Goal: Information Seeking & Learning: Find specific fact

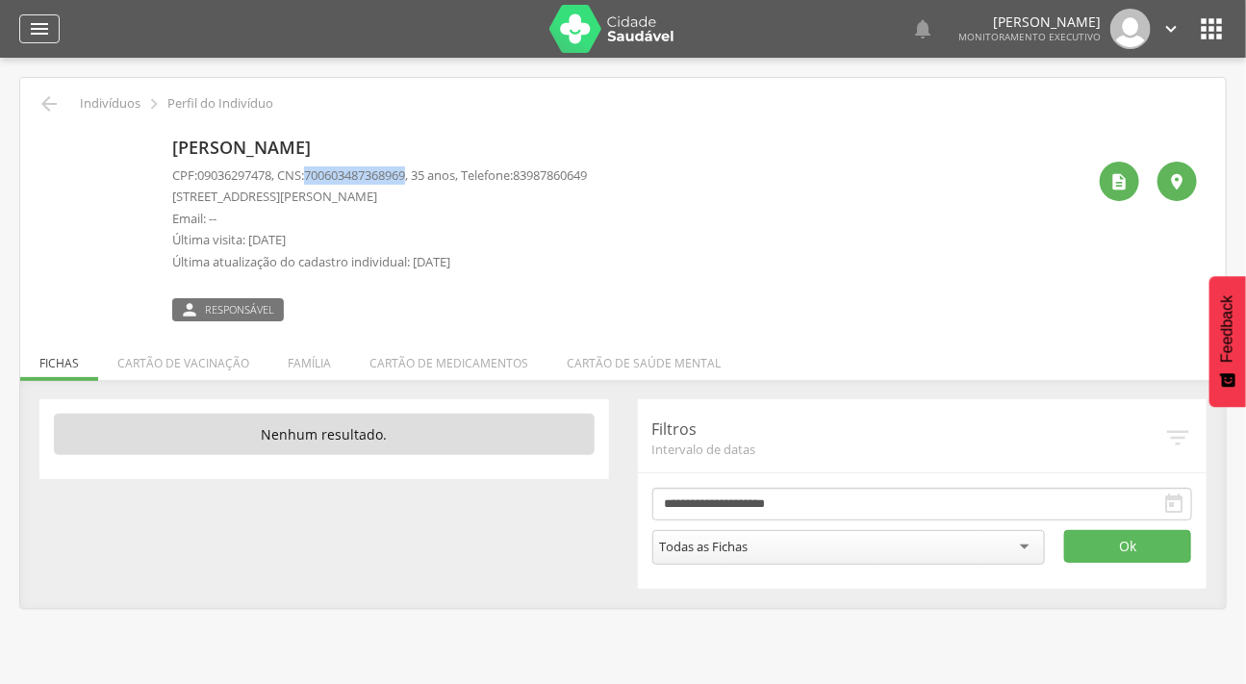
click at [42, 32] on icon "" at bounding box center [39, 28] width 23 height 23
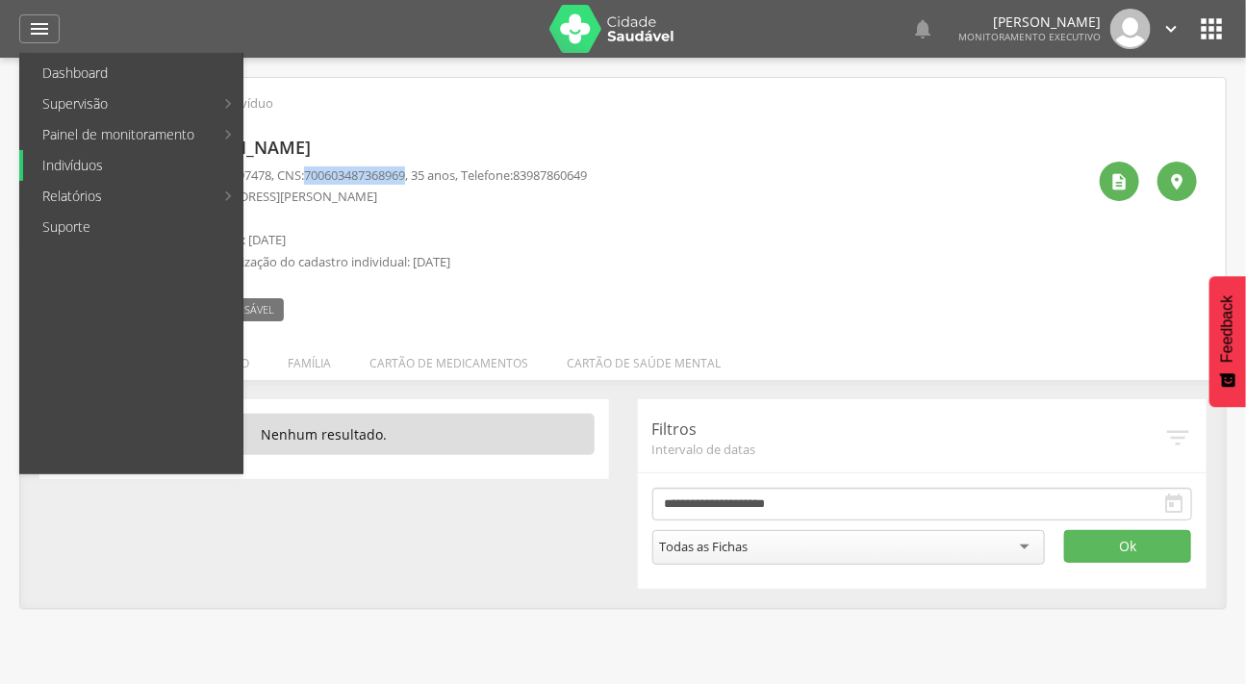
click at [87, 168] on link "Indivíduos" at bounding box center [132, 165] width 219 height 31
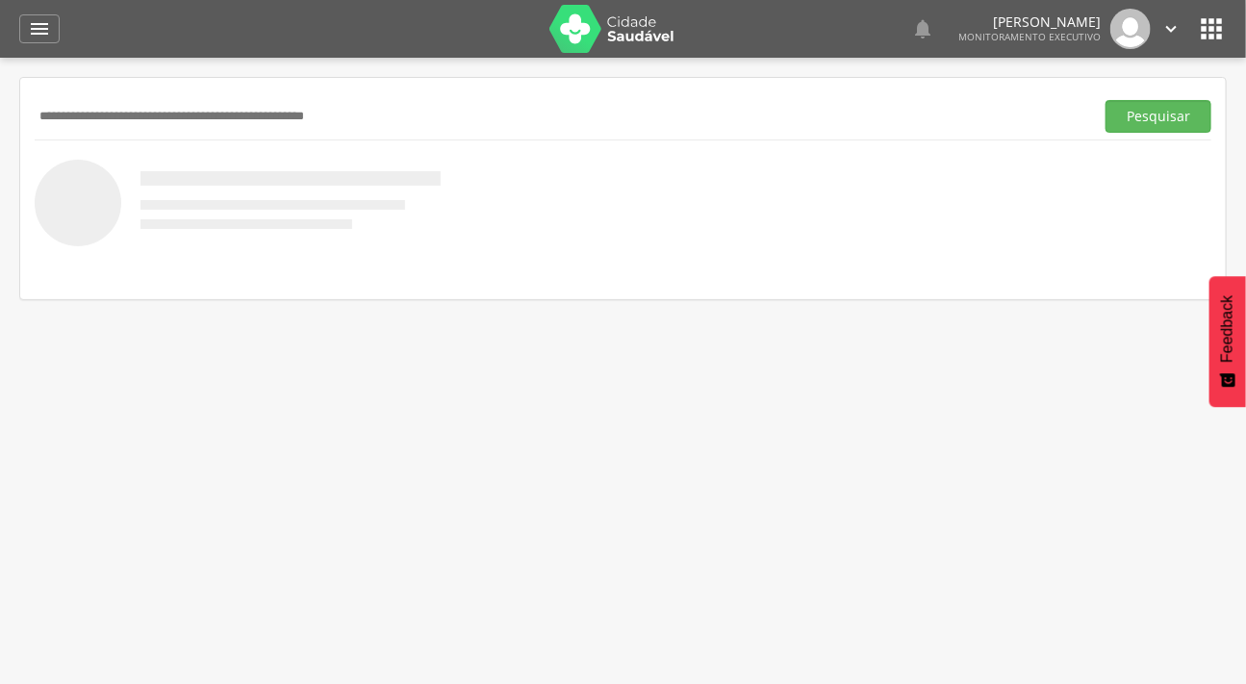
click at [115, 109] on input "text" at bounding box center [560, 116] width 1051 height 33
type input "**********"
click at [1105, 100] on button "Pesquisar" at bounding box center [1158, 116] width 106 height 33
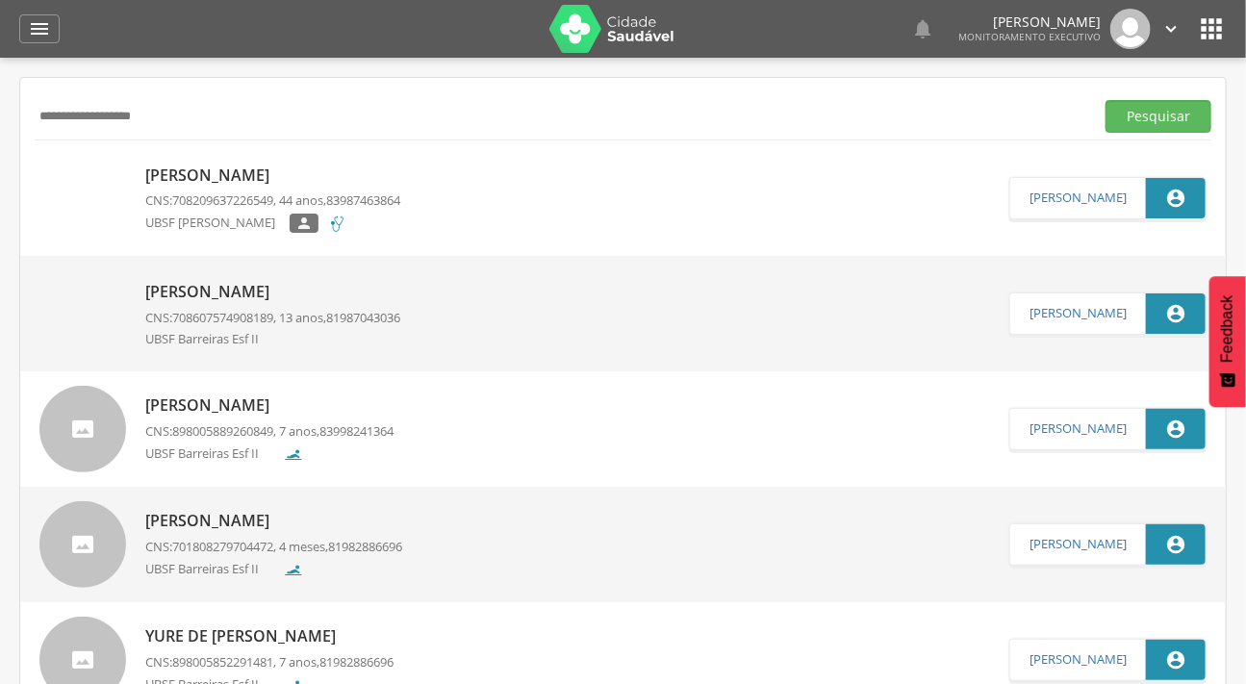
click at [114, 281] on img at bounding box center [82, 281] width 87 height 0
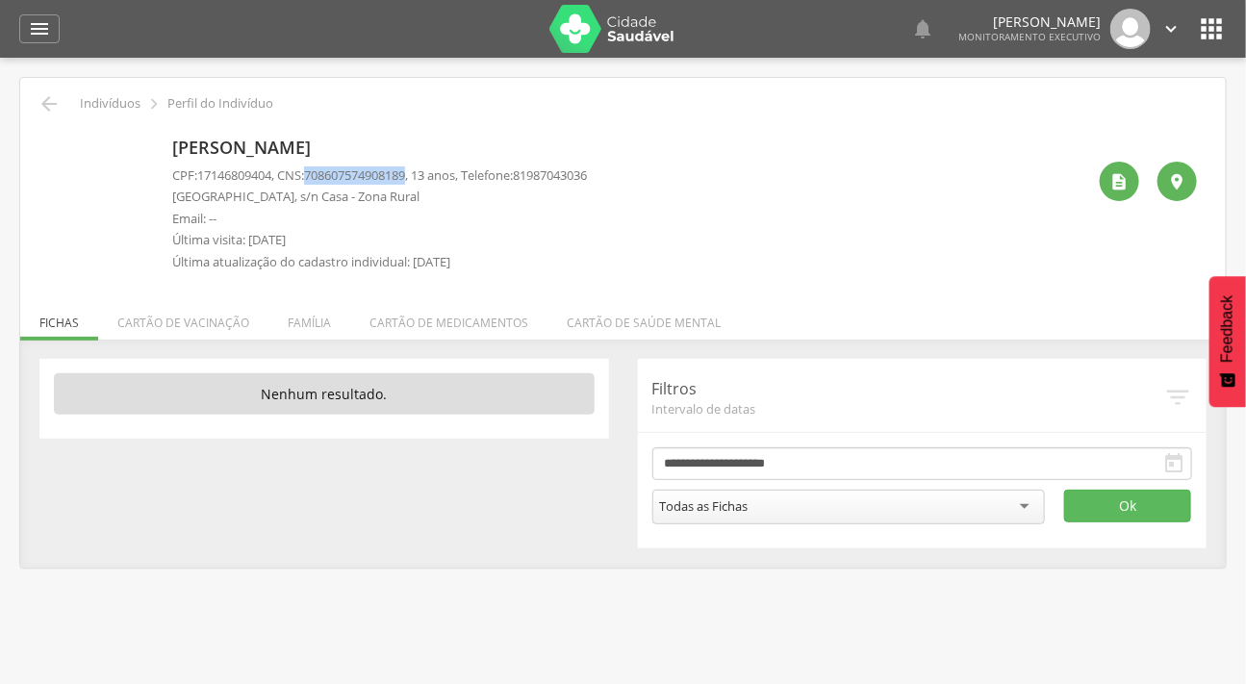
drag, startPoint x: 420, startPoint y: 177, endPoint x: 315, endPoint y: 173, distance: 105.9
click at [315, 173] on p "CPF: 17146809404 , CNS: [PHONE_NUMBER] , 13 anos, Telefone: [PHONE_NUMBER]" at bounding box center [379, 175] width 415 height 18
copy span "708607574908189"
click at [317, 317] on li "Família" at bounding box center [309, 317] width 82 height 45
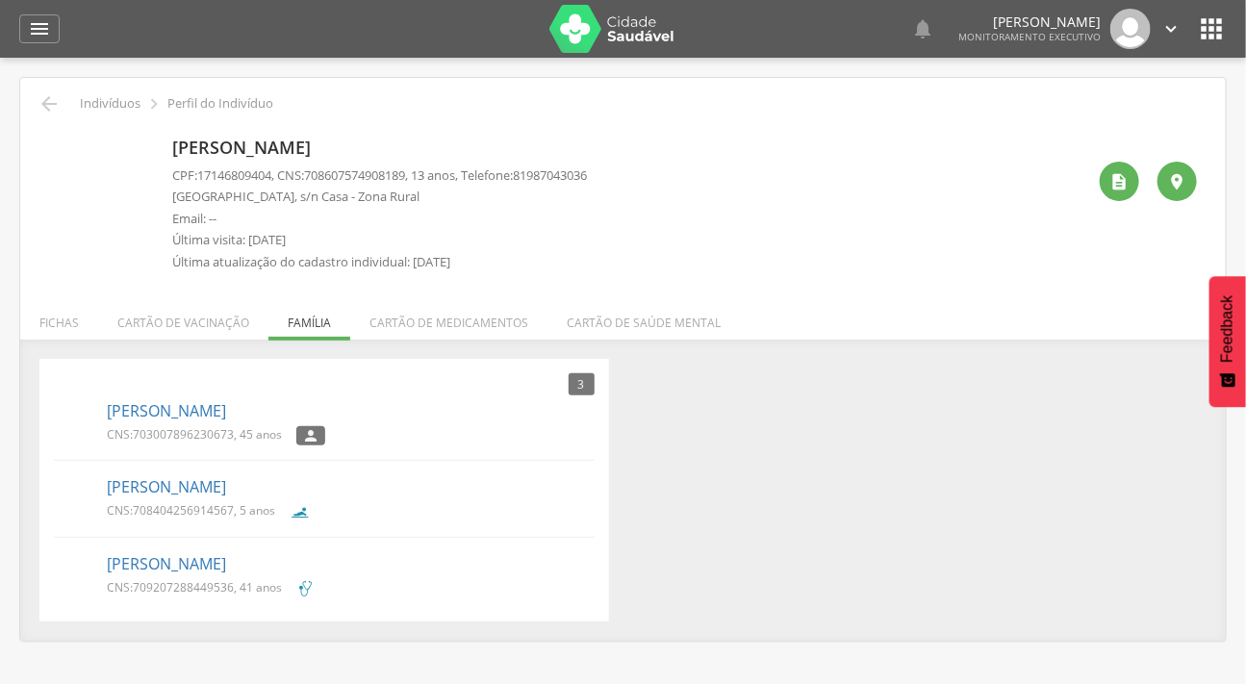
click at [878, 487] on div "3 Nenhum outro membro da família cadastrado. [PERSON_NAME] CNS: 703007896230673…" at bounding box center [623, 490] width 1196 height 263
click at [1021, 494] on div "3 Nenhum outro membro da família cadastrado. [PERSON_NAME] CNS: 703007896230673…" at bounding box center [623, 490] width 1196 height 263
click at [34, 21] on icon "" at bounding box center [39, 28] width 23 height 23
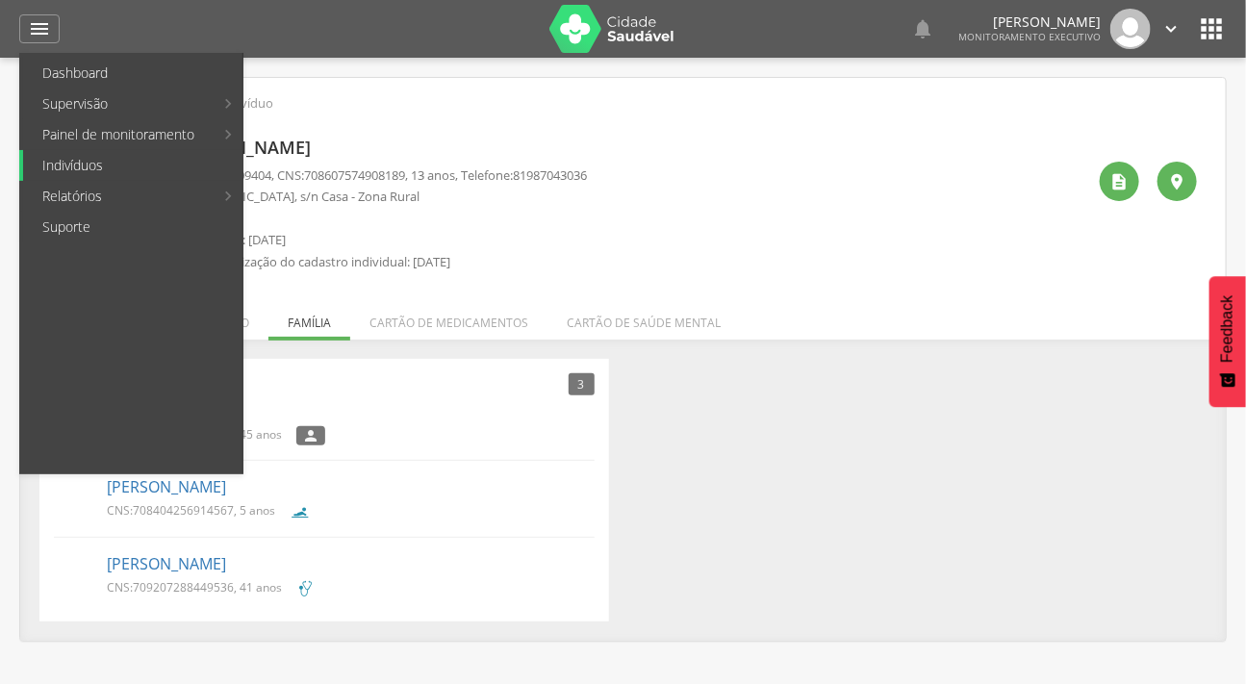
click at [99, 155] on link "Indivíduos" at bounding box center [132, 165] width 219 height 31
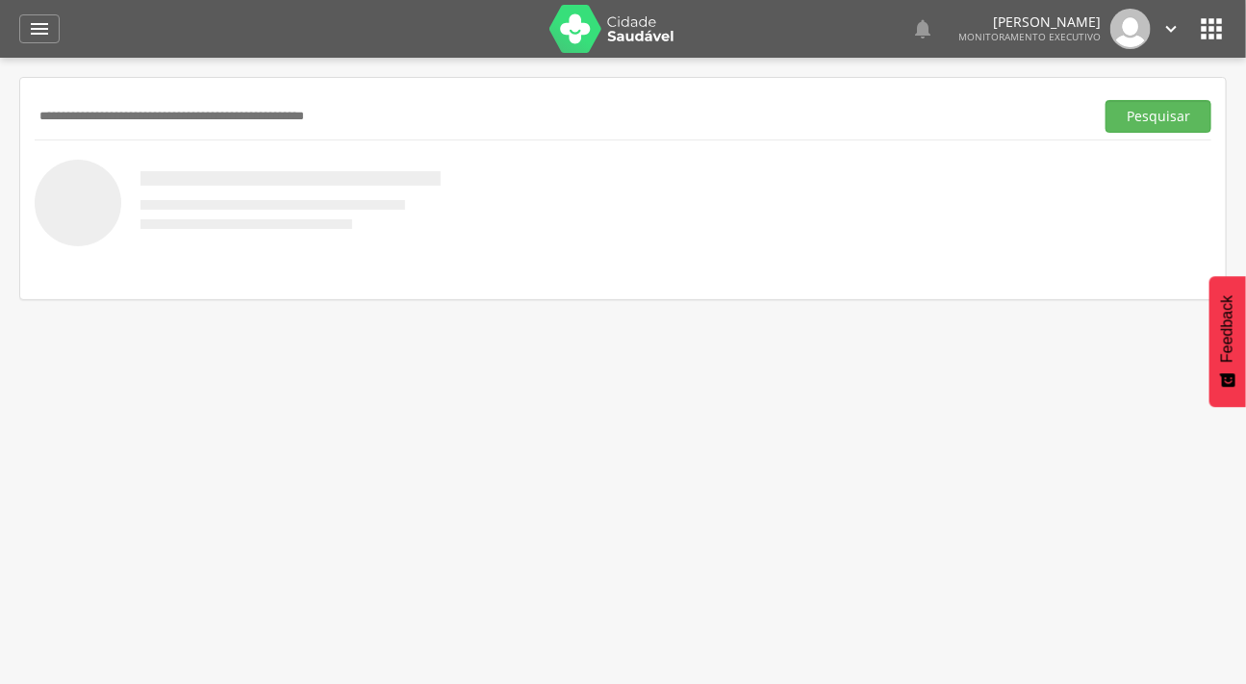
click at [114, 117] on input "text" at bounding box center [560, 116] width 1051 height 33
type input "**********"
click at [1105, 100] on button "Pesquisar" at bounding box center [1158, 116] width 106 height 33
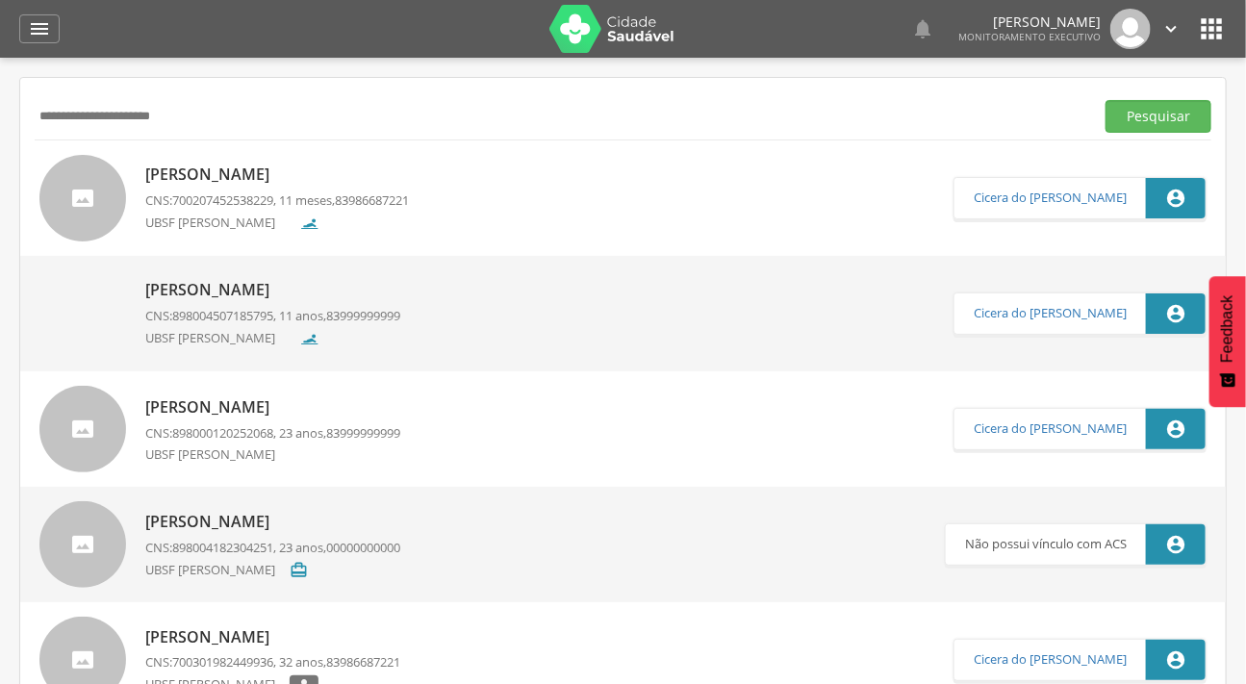
click at [102, 174] on div at bounding box center [82, 198] width 87 height 87
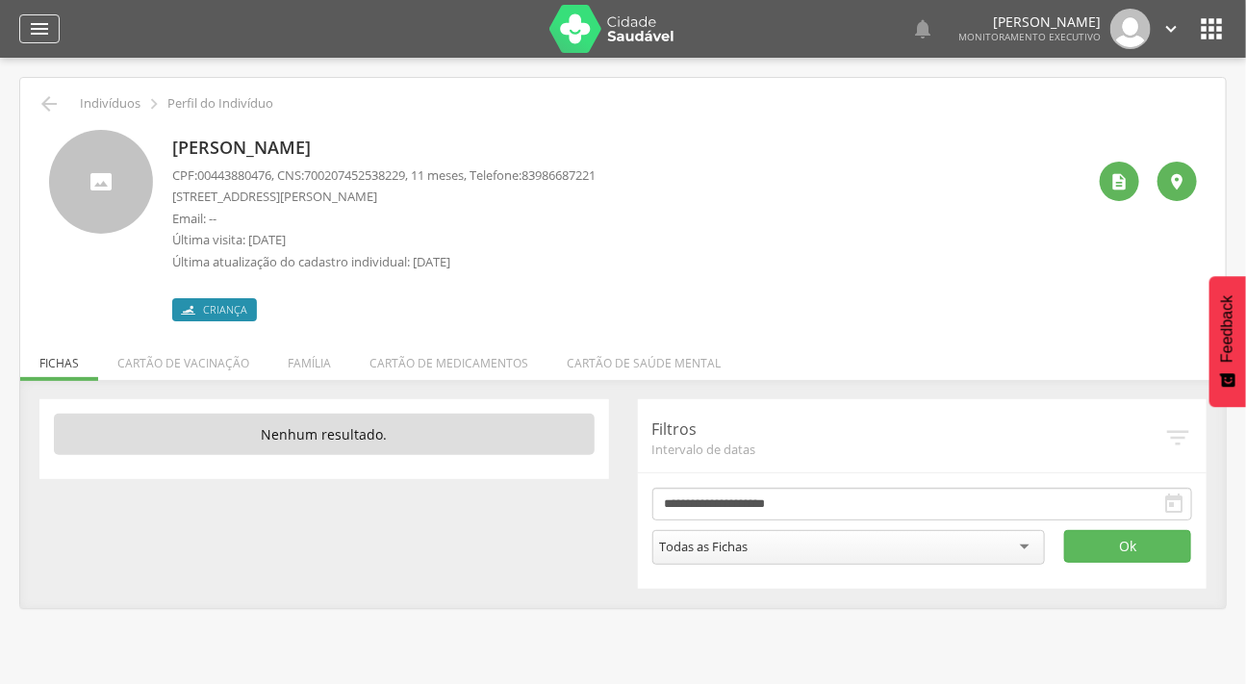
click at [51, 18] on div "" at bounding box center [39, 28] width 40 height 29
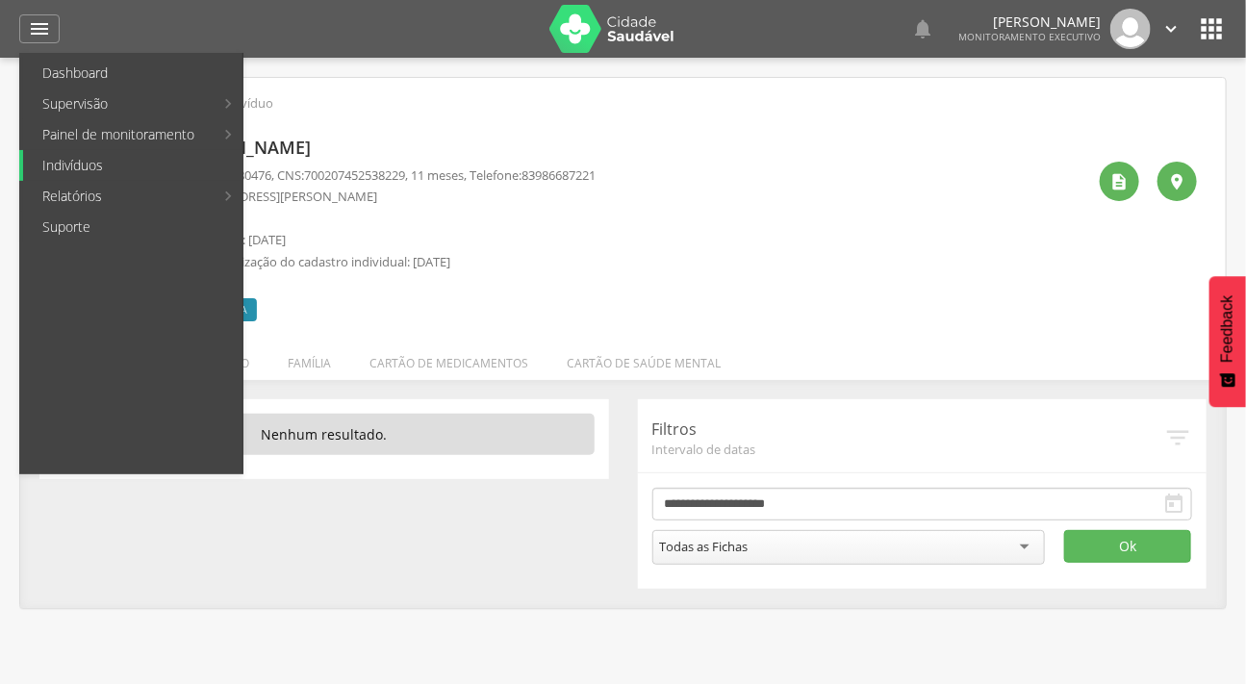
click at [93, 162] on link "Indivíduos" at bounding box center [132, 165] width 219 height 31
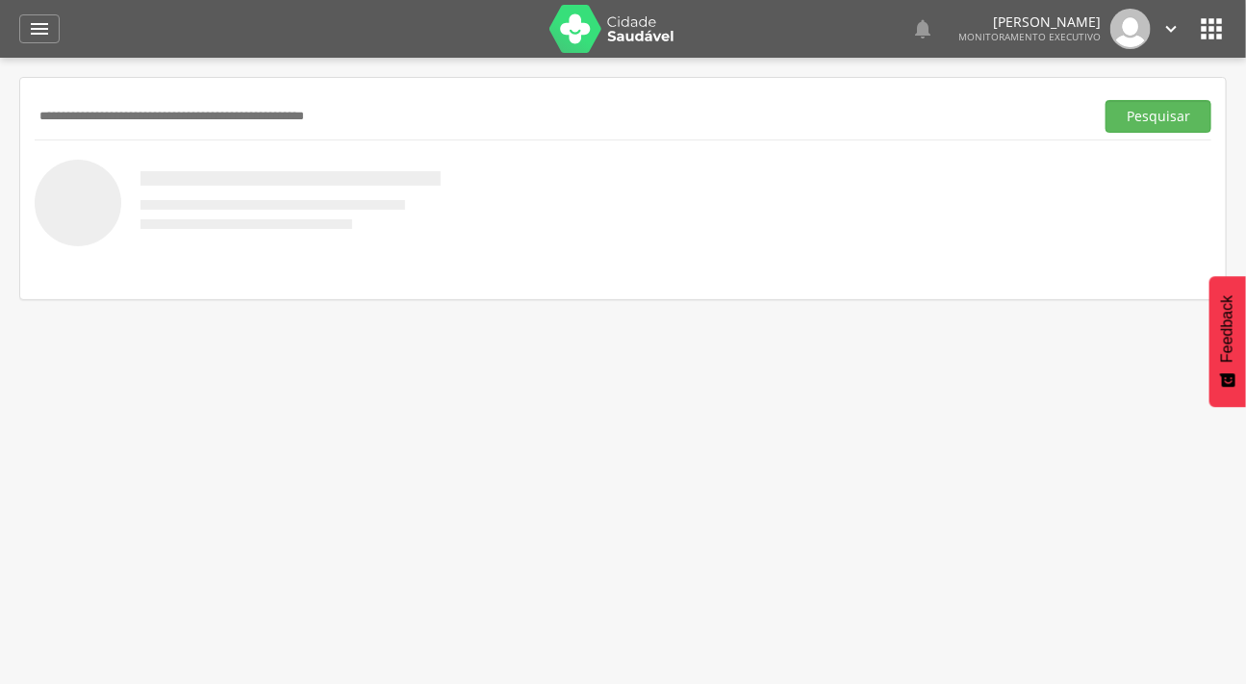
click at [136, 105] on input "text" at bounding box center [560, 116] width 1051 height 33
click at [1105, 100] on button "Pesquisar" at bounding box center [1158, 116] width 106 height 33
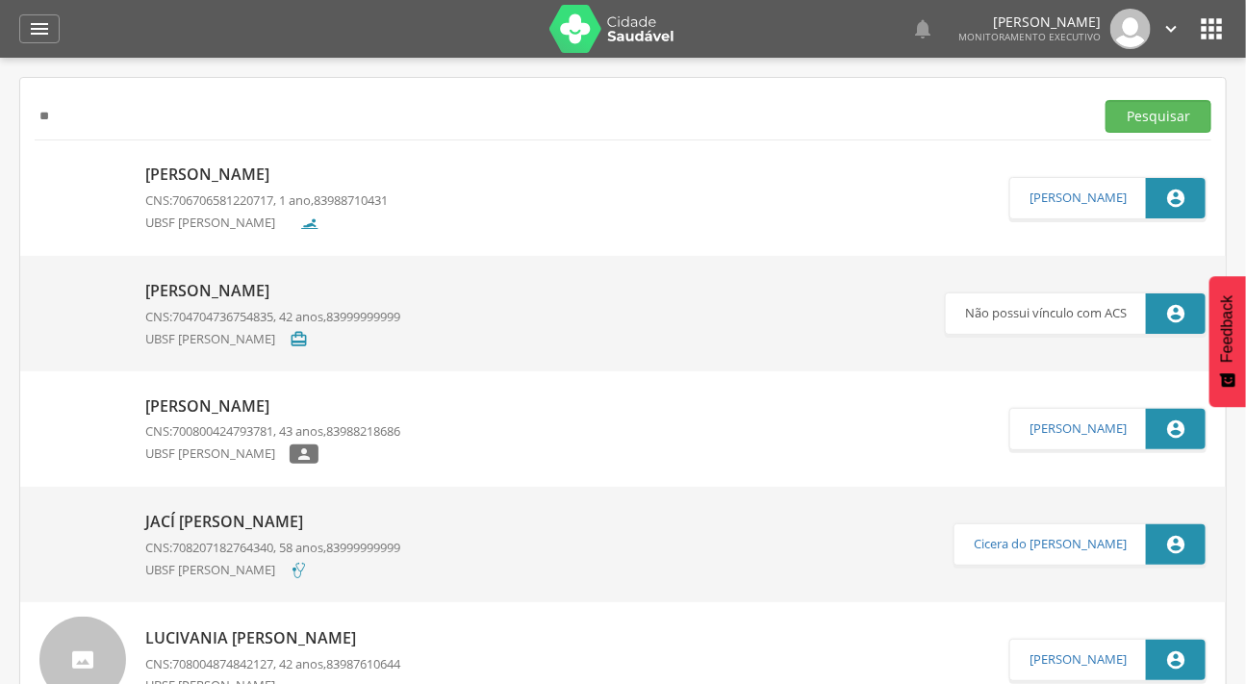
type input "*"
type input "**********"
click at [1105, 100] on button "Pesquisar" at bounding box center [1158, 116] width 106 height 33
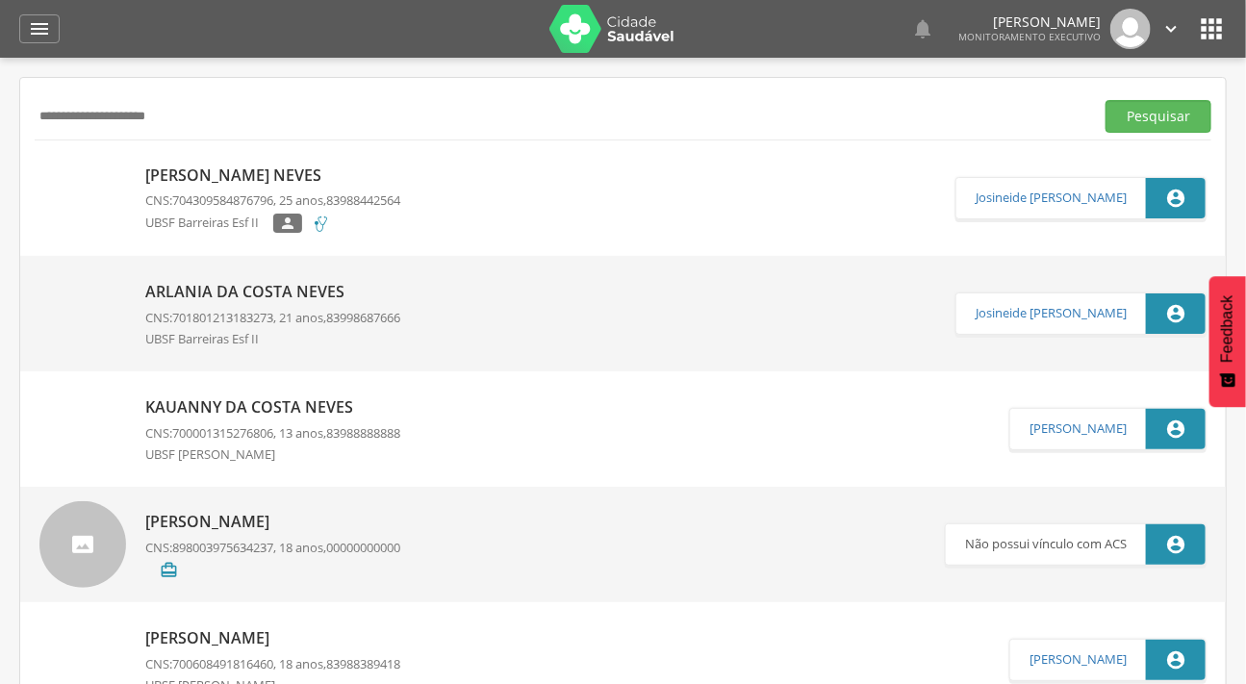
click at [67, 165] on img at bounding box center [82, 165] width 87 height 0
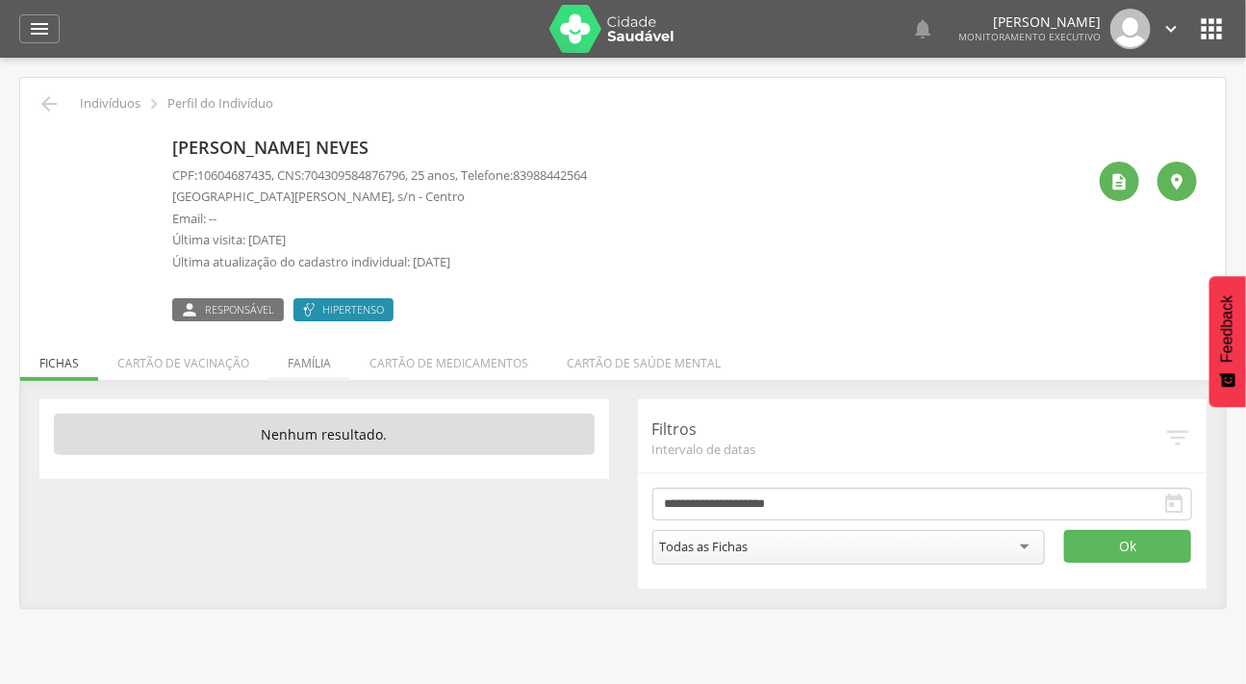
click at [304, 361] on li "Família" at bounding box center [309, 358] width 82 height 45
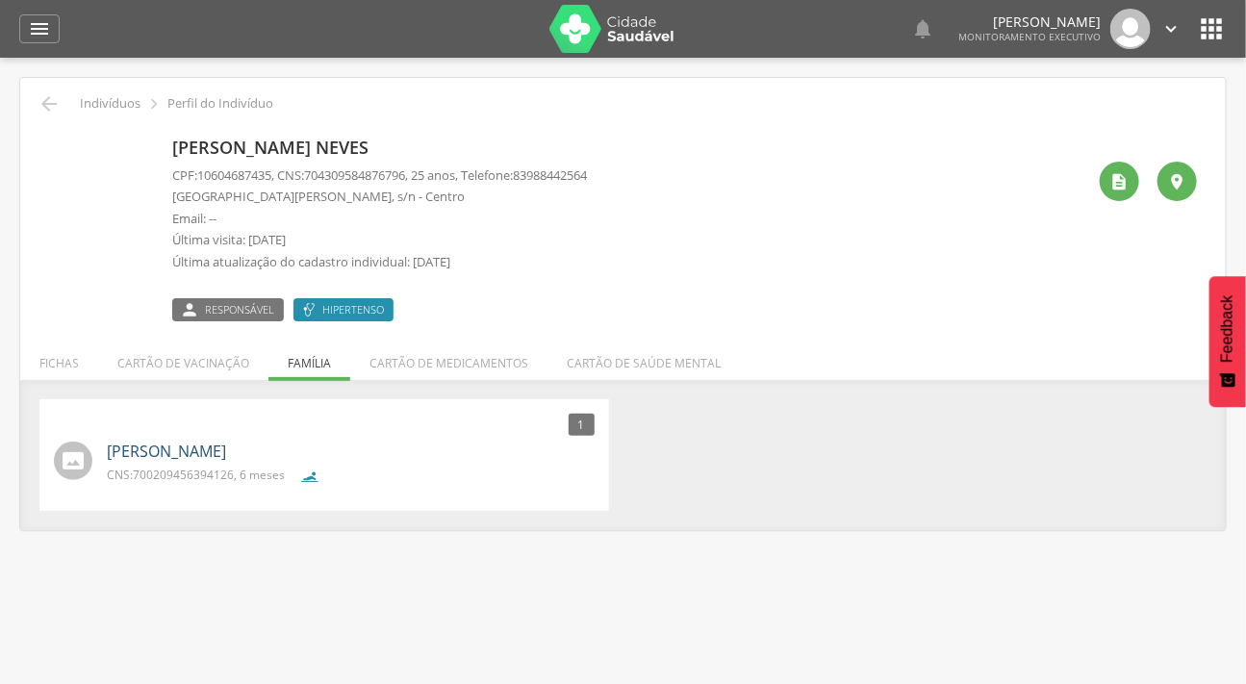
click at [226, 445] on link "[PERSON_NAME]" at bounding box center [166, 452] width 119 height 22
